Goal: Information Seeking & Learning: Learn about a topic

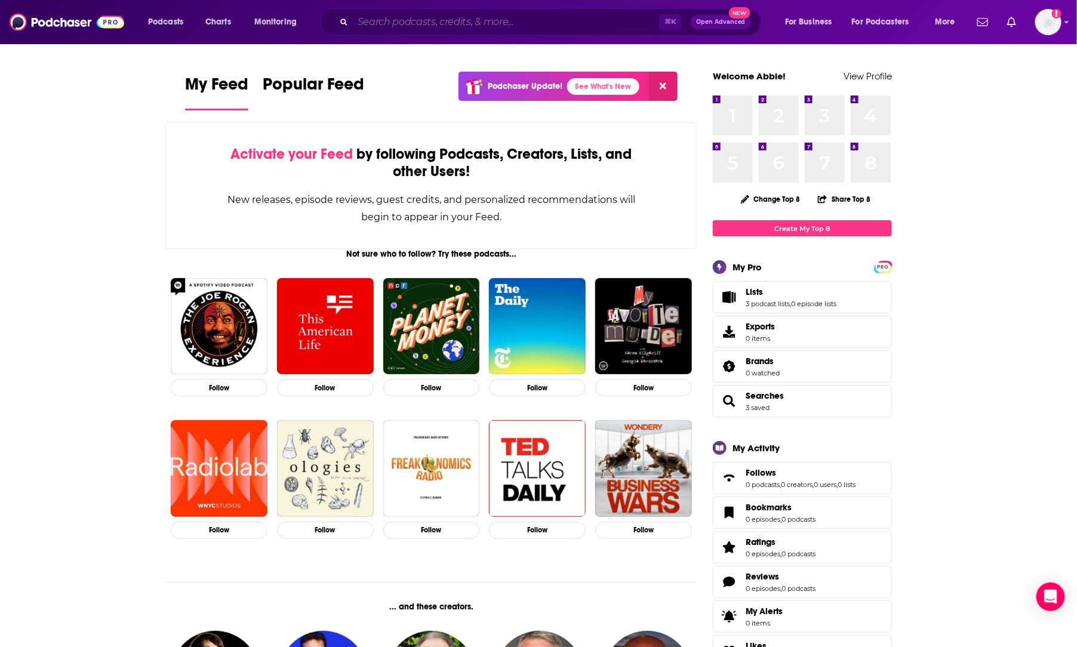
click at [364, 24] on input "Search podcasts, credits, & more..." at bounding box center [506, 22] width 306 height 19
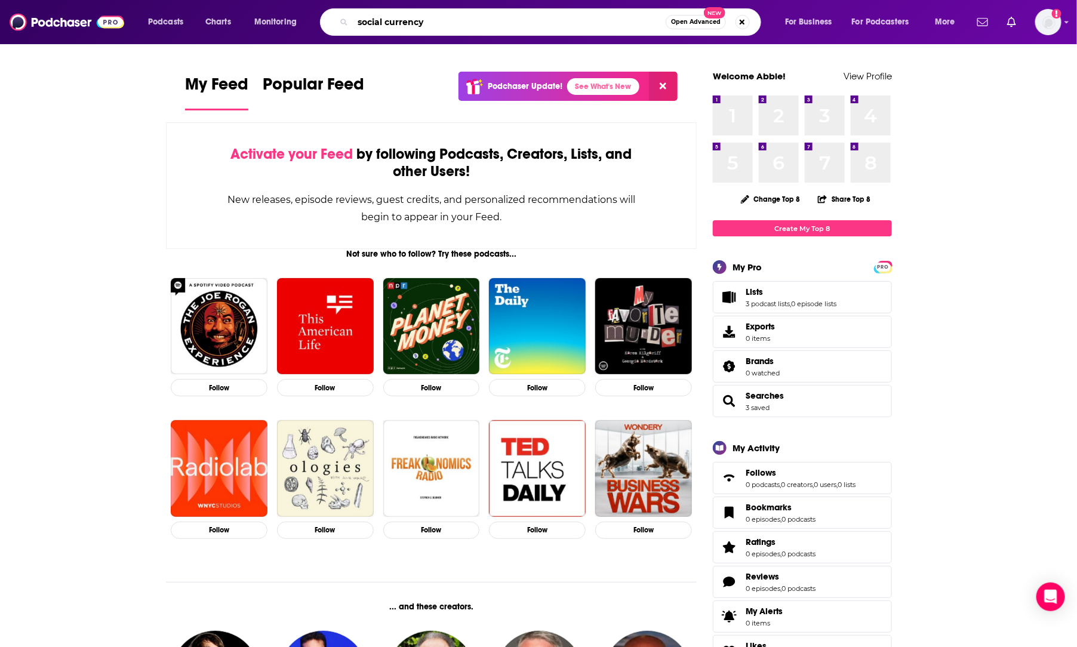
type input "social currency"
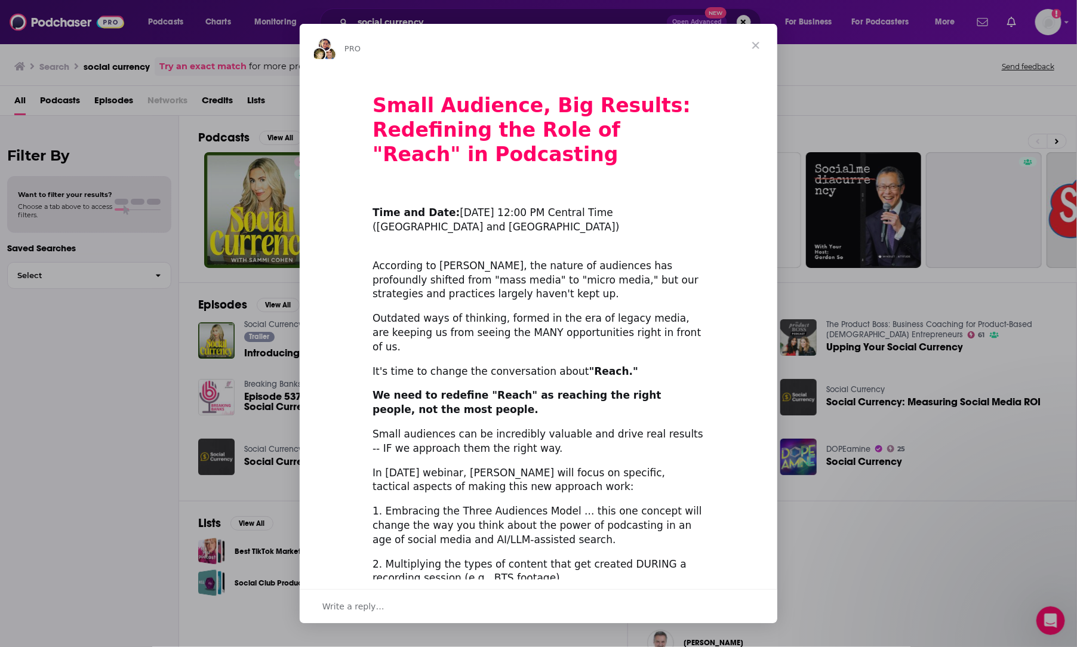
click at [755, 44] on span "Close" at bounding box center [755, 45] width 43 height 43
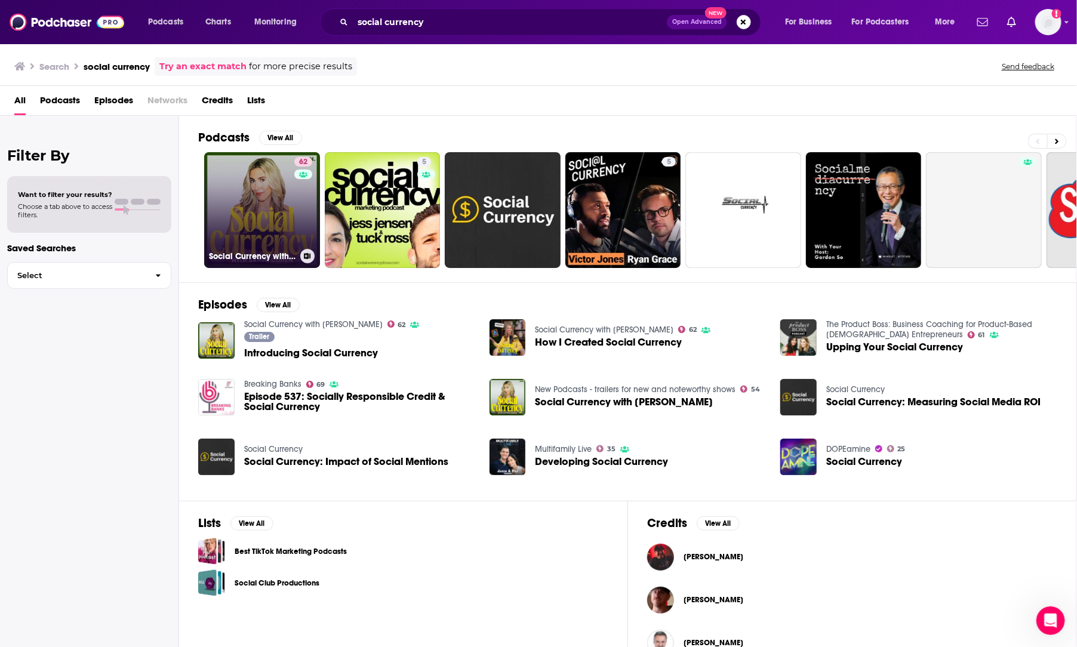
click at [247, 202] on link "62 Social Currency with [PERSON_NAME]" at bounding box center [262, 210] width 116 height 116
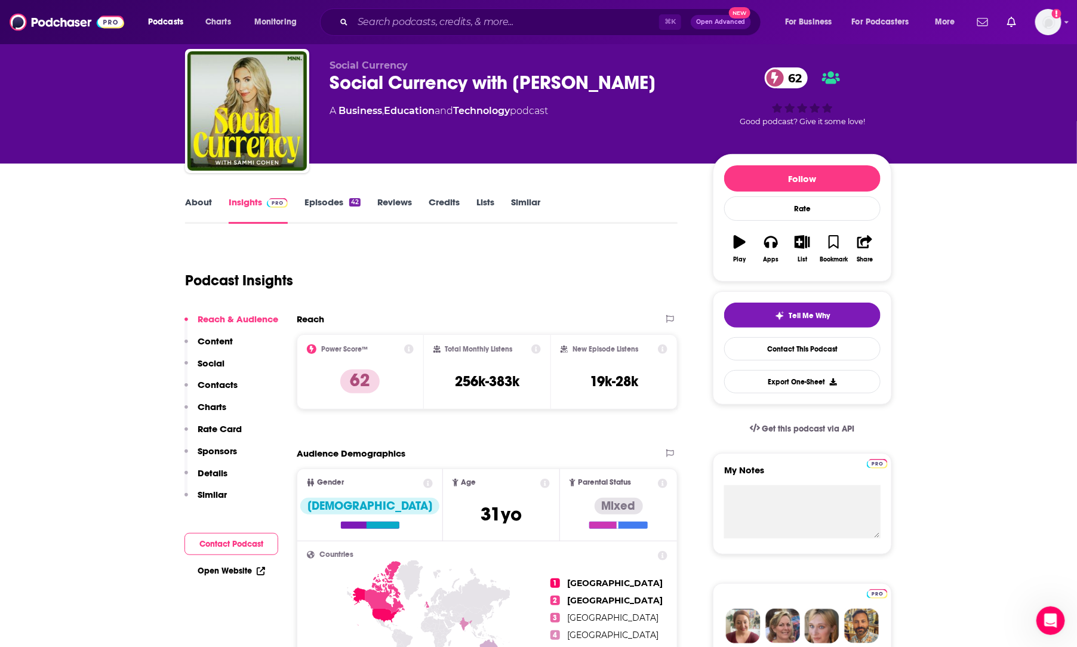
scroll to position [26, 0]
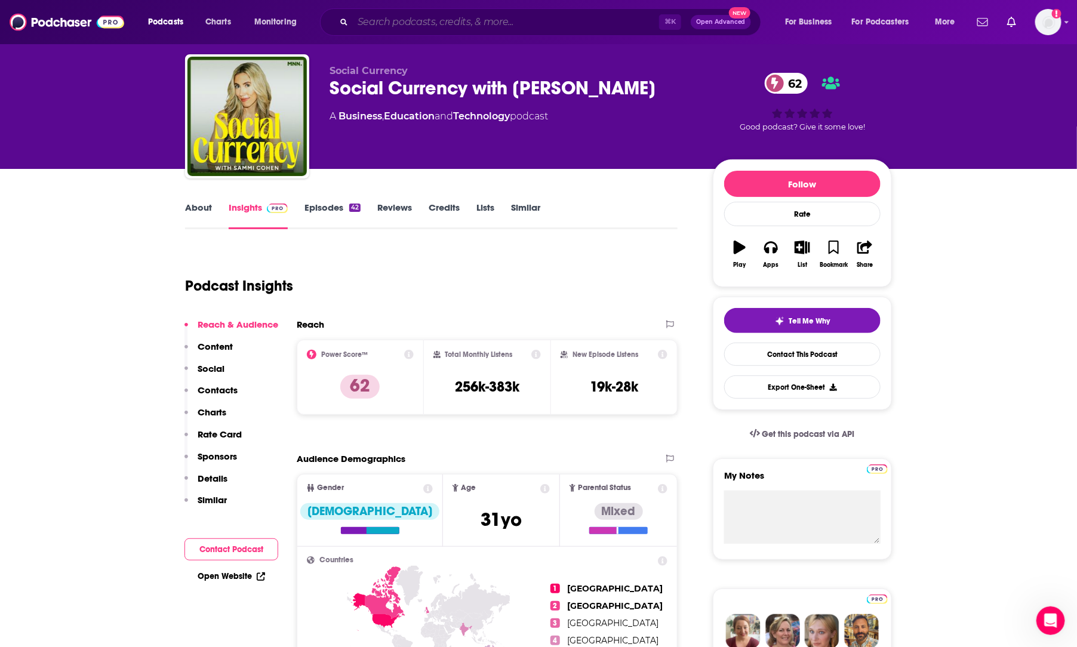
click at [373, 20] on input "Search podcasts, credits, & more..." at bounding box center [506, 22] width 306 height 19
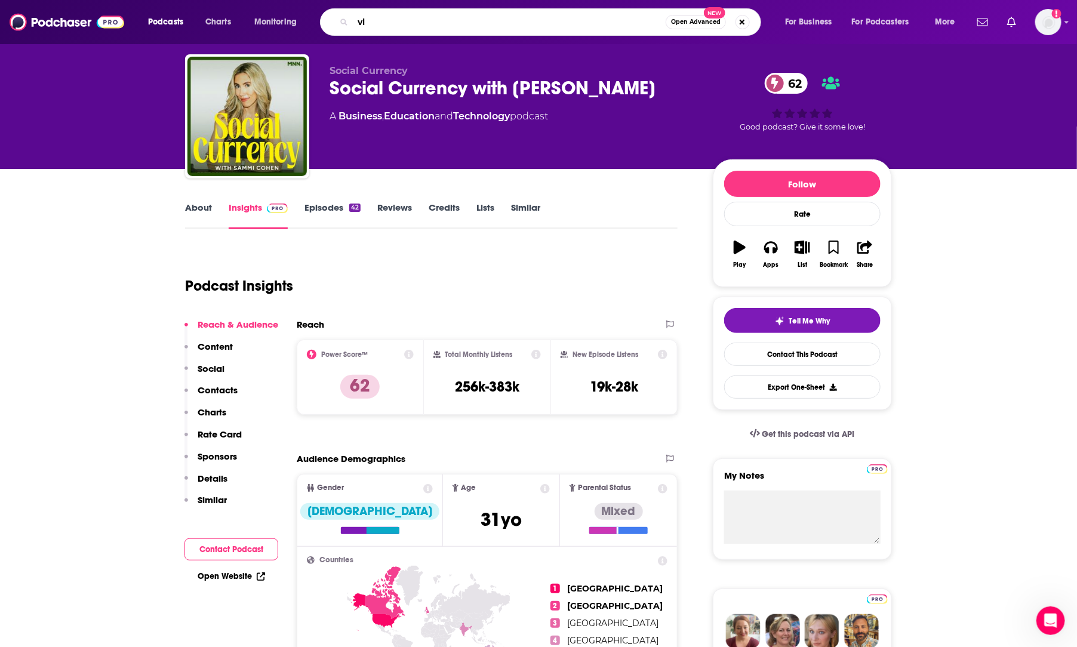
type input "v"
type input "silicoln v"
type input "c"
type input "silicoln valley girl"
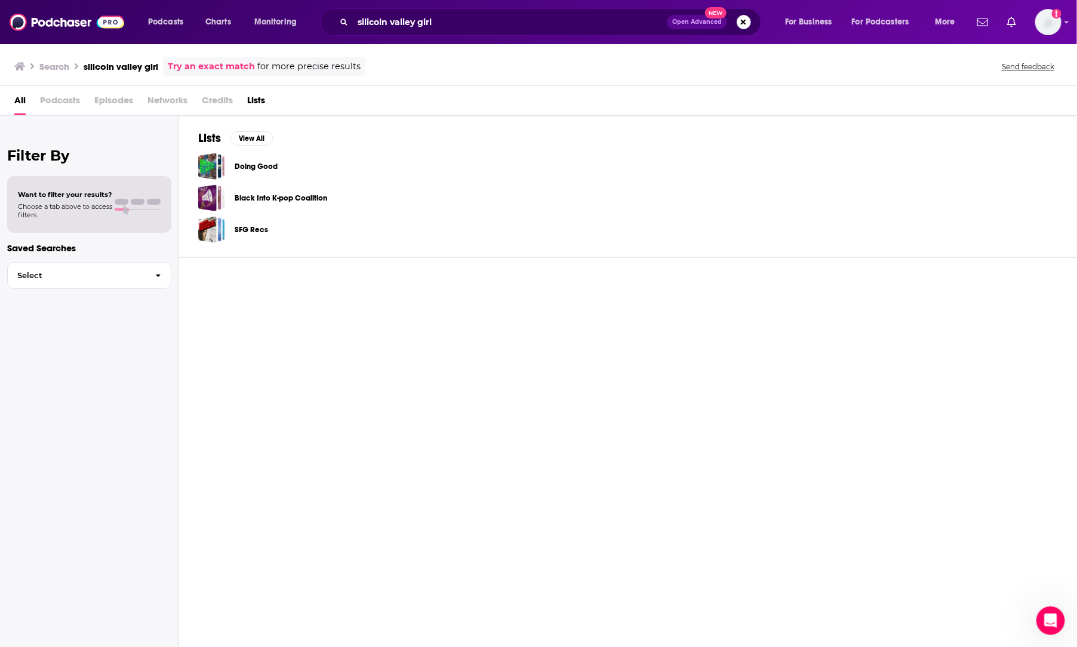
click at [566, 32] on div "silicoln valley girl Open Advanced New" at bounding box center [540, 21] width 441 height 27
click at [380, 17] on input "silicoln valley girl" at bounding box center [510, 22] width 314 height 19
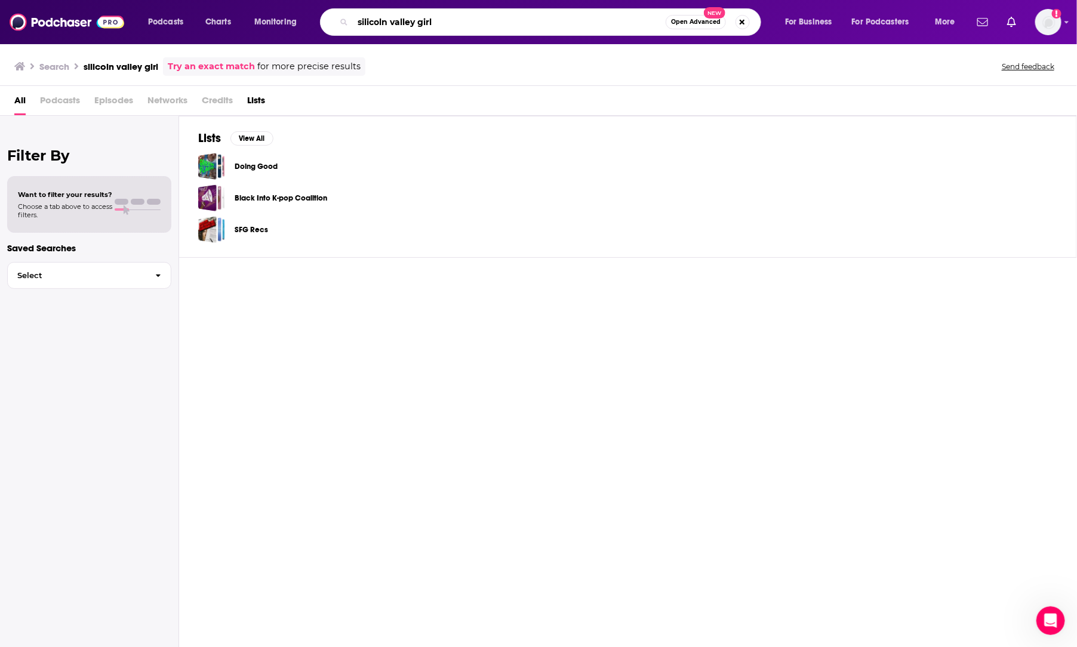
click at [380, 17] on input "silicoln valley girl" at bounding box center [509, 22] width 313 height 19
type input "silicon valley girl"
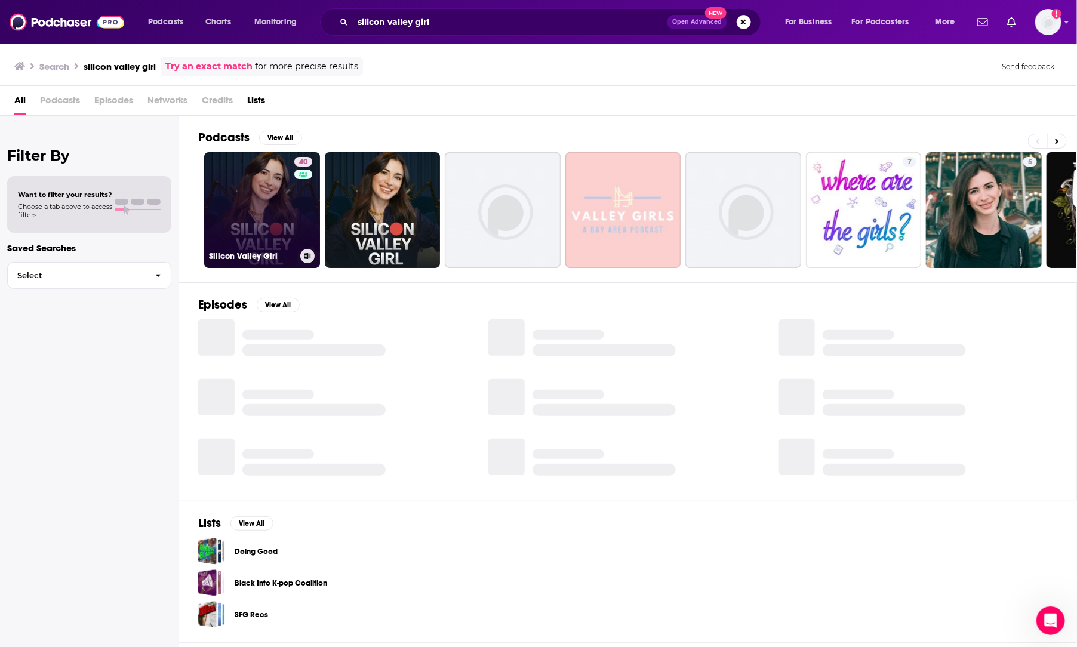
click at [278, 230] on link "40 Silicon Valley Girl" at bounding box center [262, 210] width 116 height 116
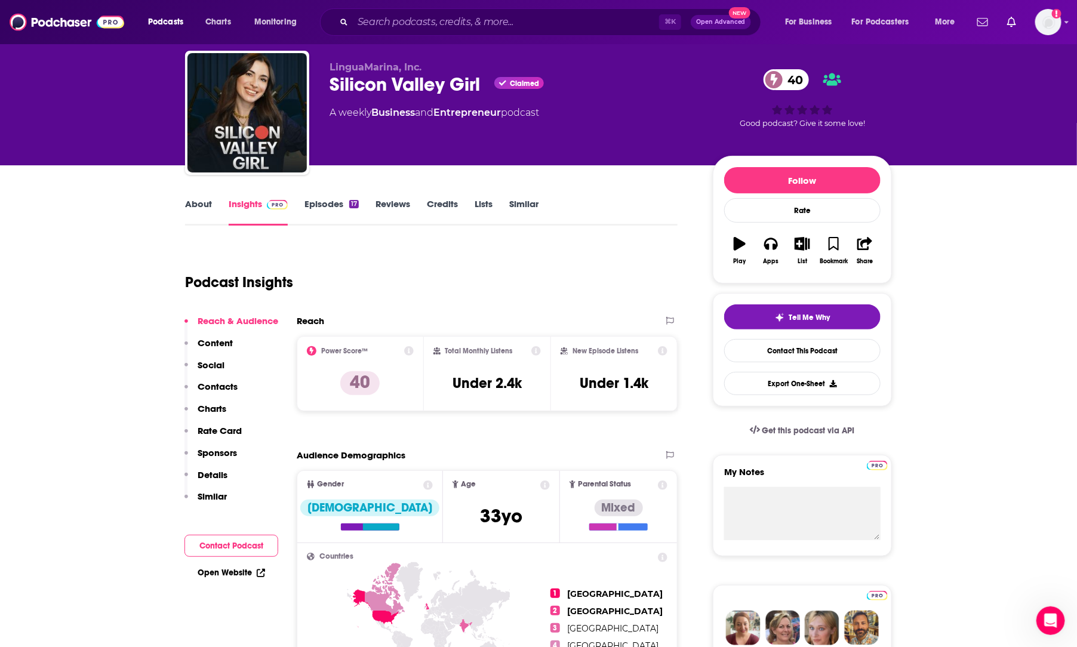
scroll to position [34, 0]
